Goal: Task Accomplishment & Management: Use online tool/utility

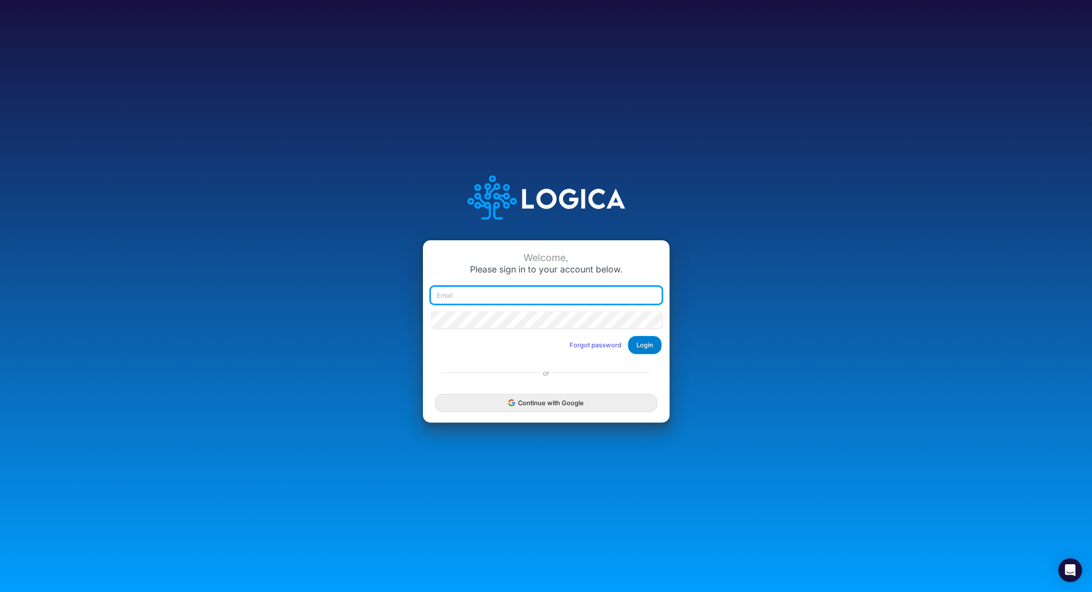
type input "renato.matsumoto@recargapay.com"
click at [641, 345] on button "Login" at bounding box center [645, 345] width 34 height 18
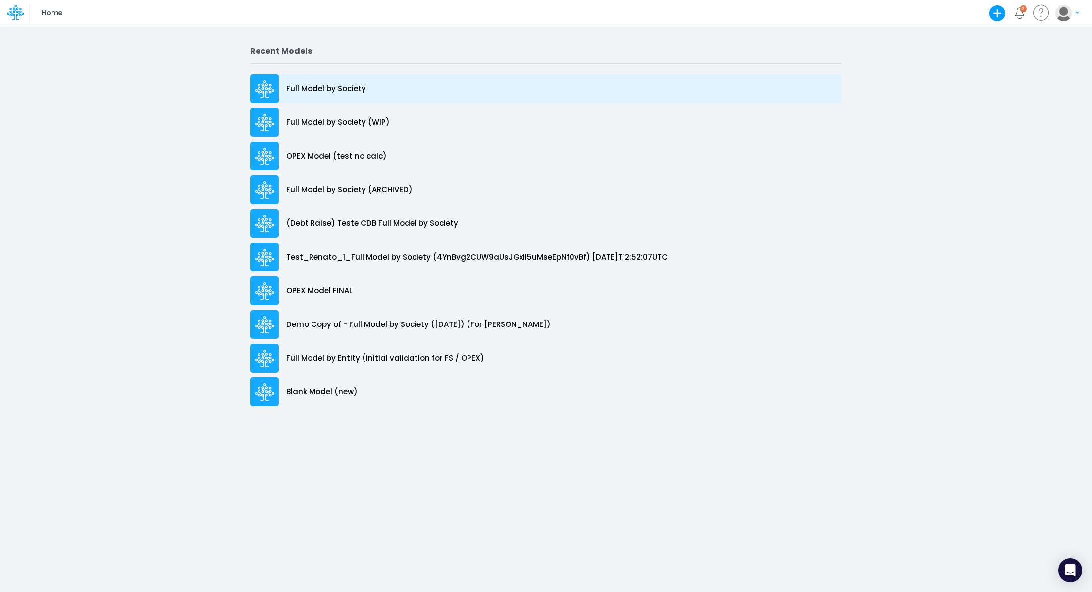
click at [342, 91] on p "Full Model by Society" at bounding box center [326, 88] width 80 height 11
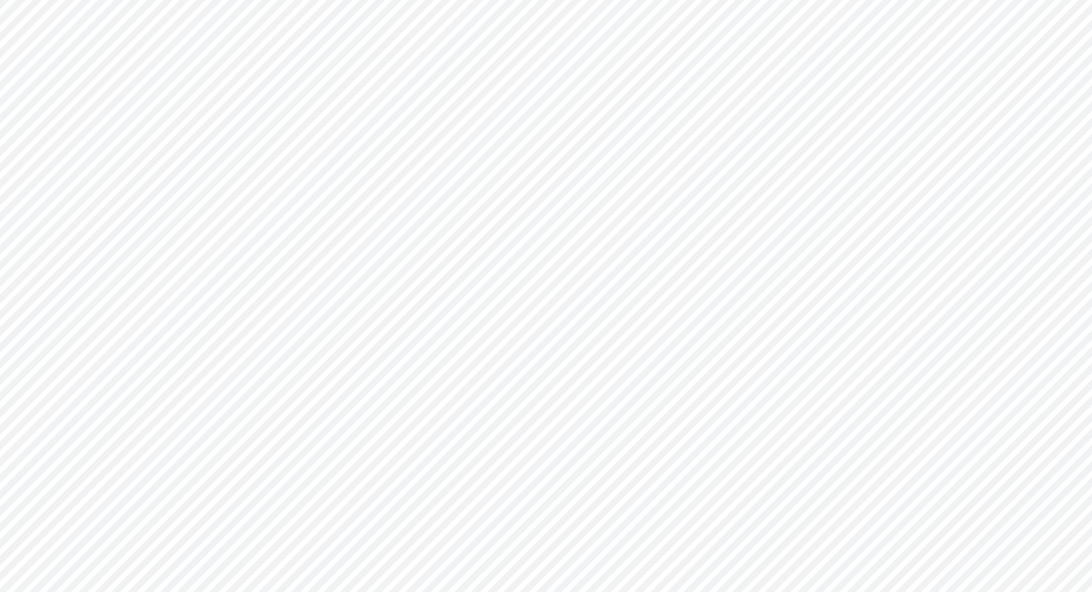
type input "Consolidated FS - USGAAP"
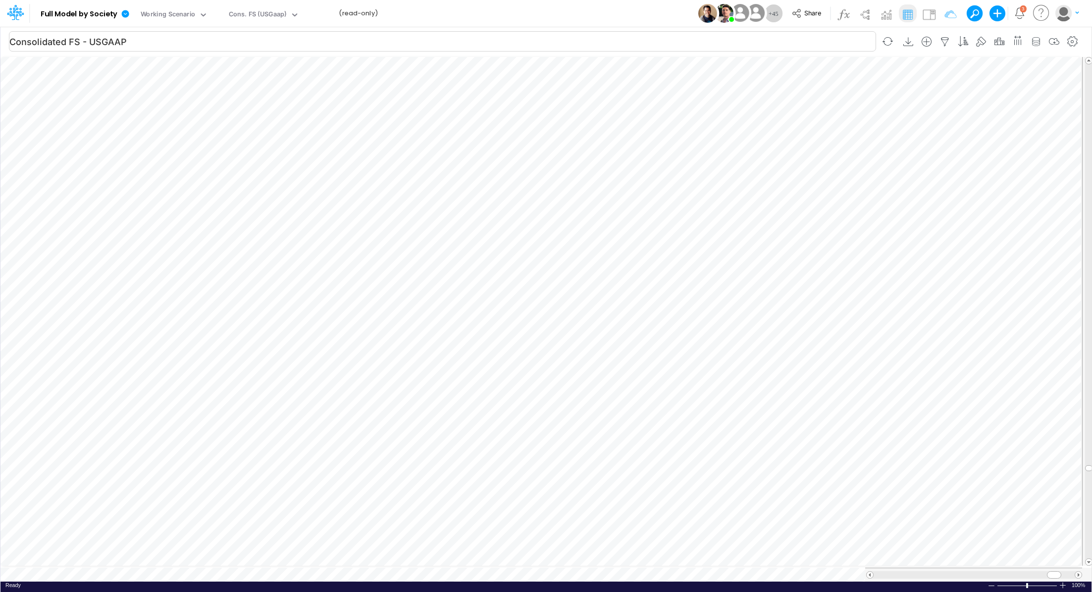
scroll to position [4, 1]
